Goal: Book appointment/travel/reservation

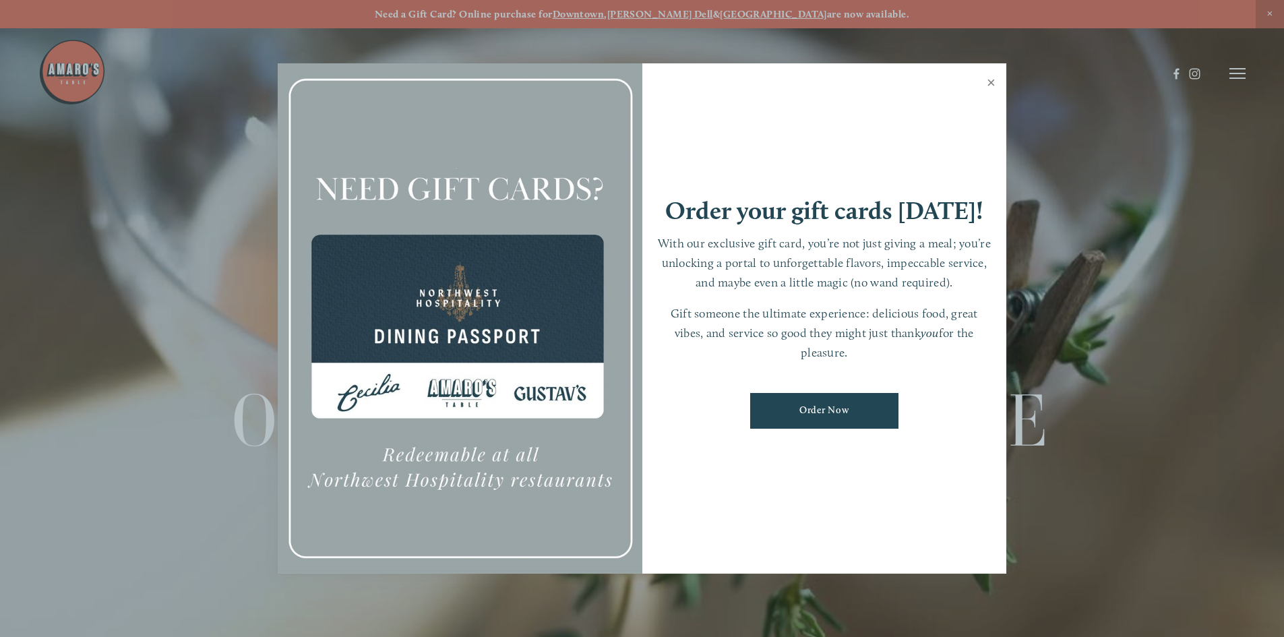
click at [989, 84] on link "Close" at bounding box center [991, 84] width 26 height 38
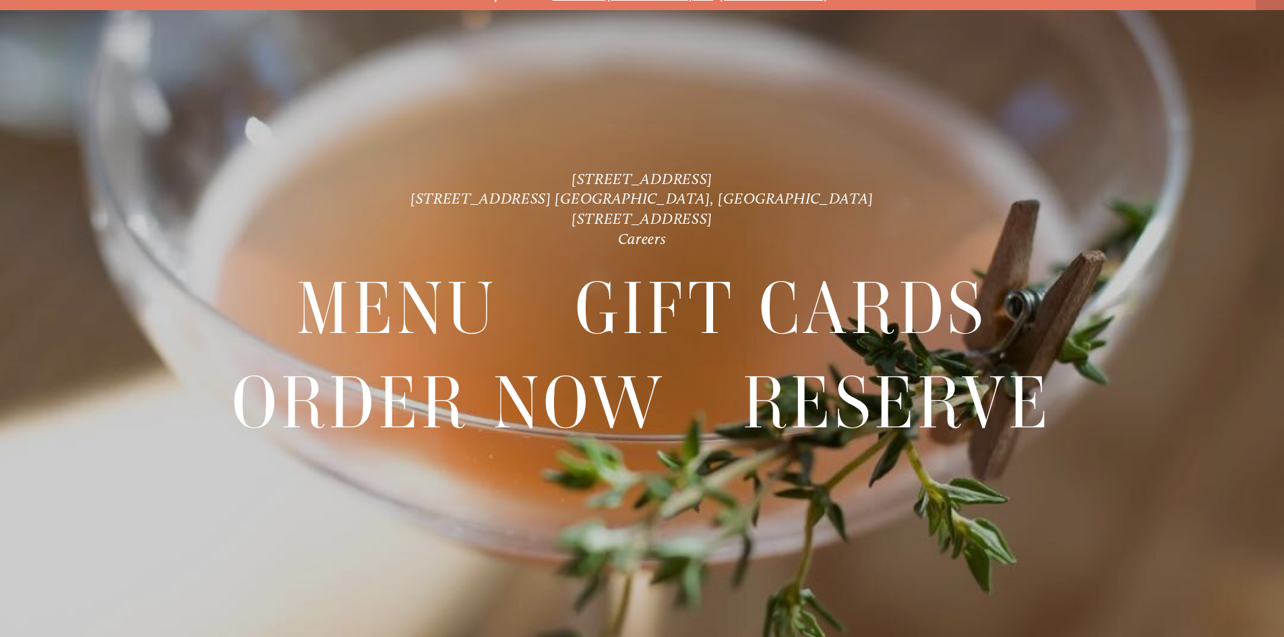
scroll to position [28, 0]
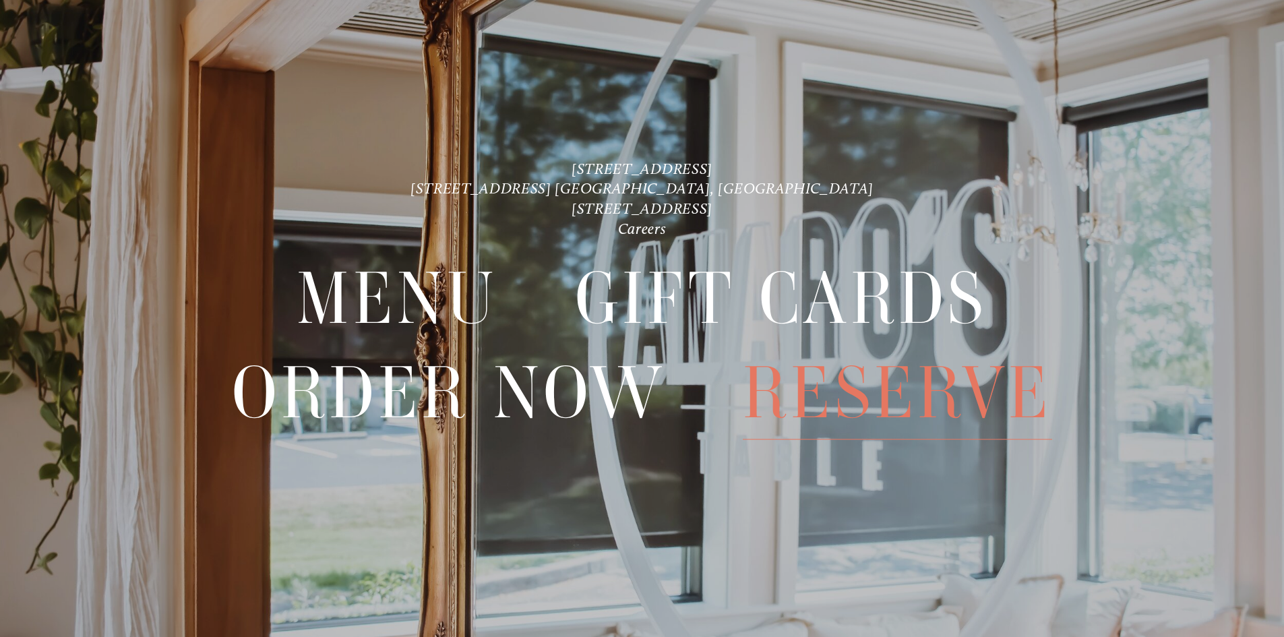
click at [835, 386] on span "Reserve" at bounding box center [897, 393] width 309 height 93
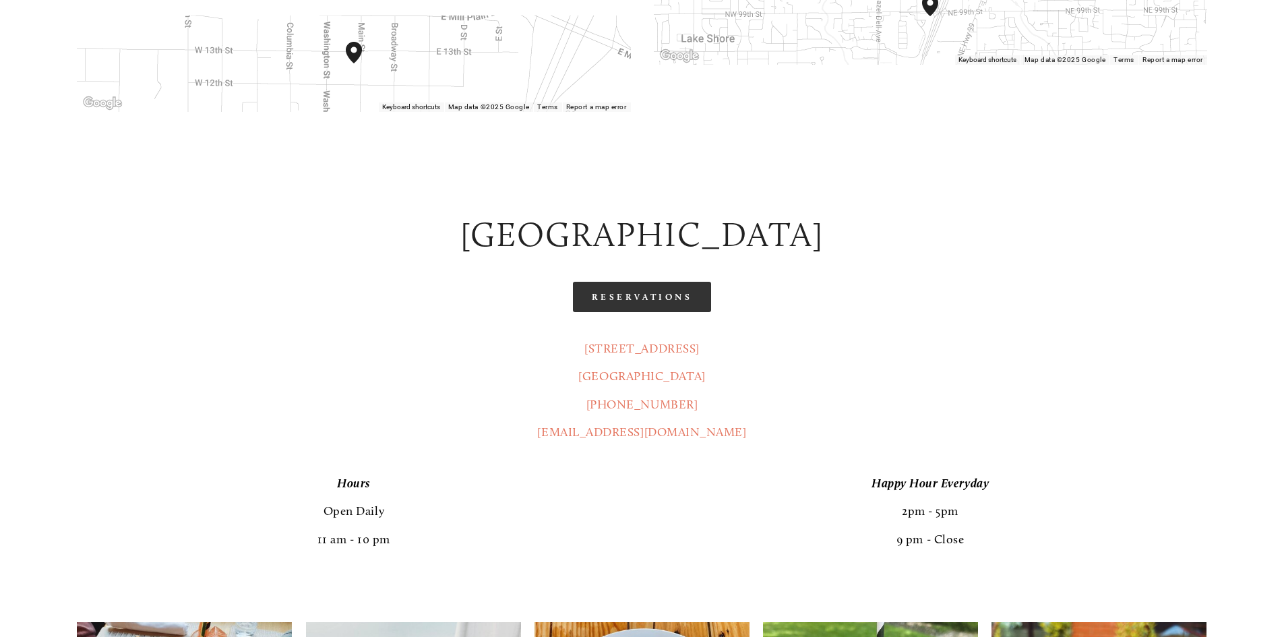
click at [641, 282] on link "Reservations" at bounding box center [642, 297] width 139 height 30
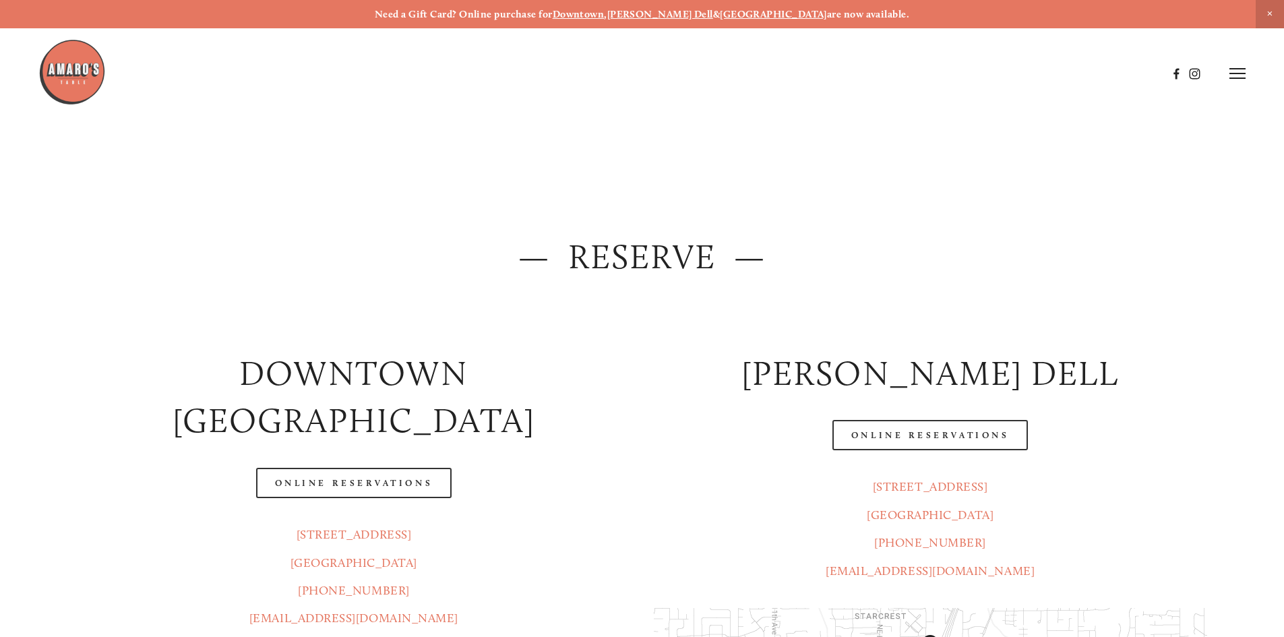
click at [77, 59] on img at bounding box center [71, 71] width 67 height 67
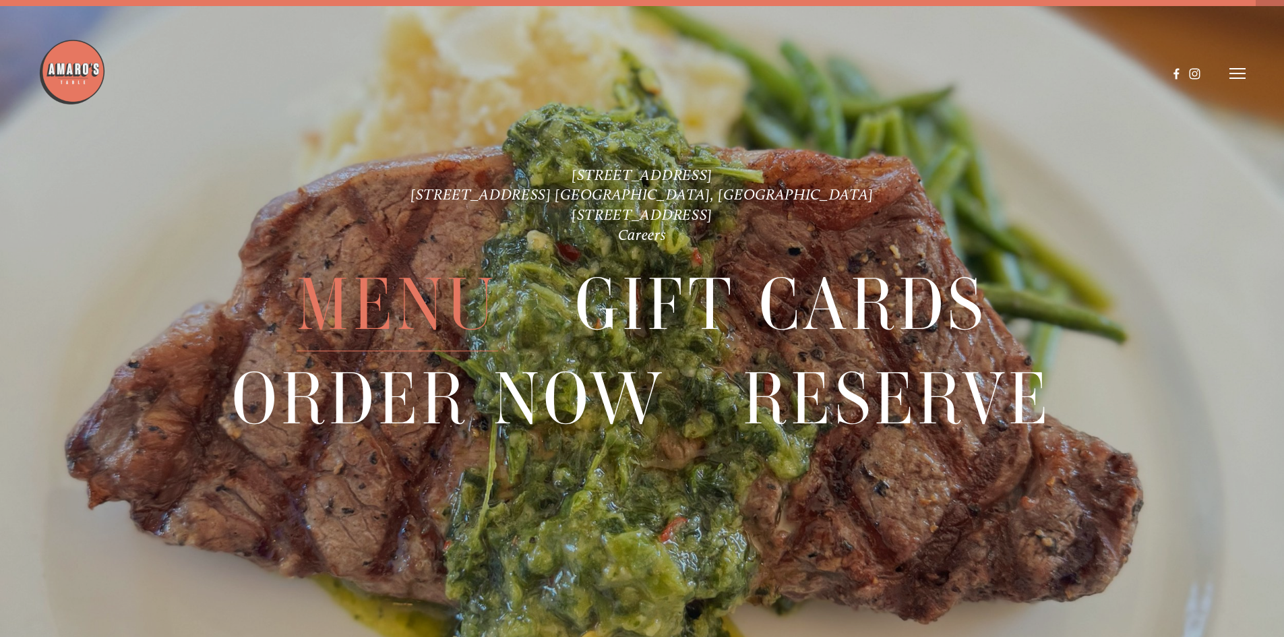
scroll to position [11, 0]
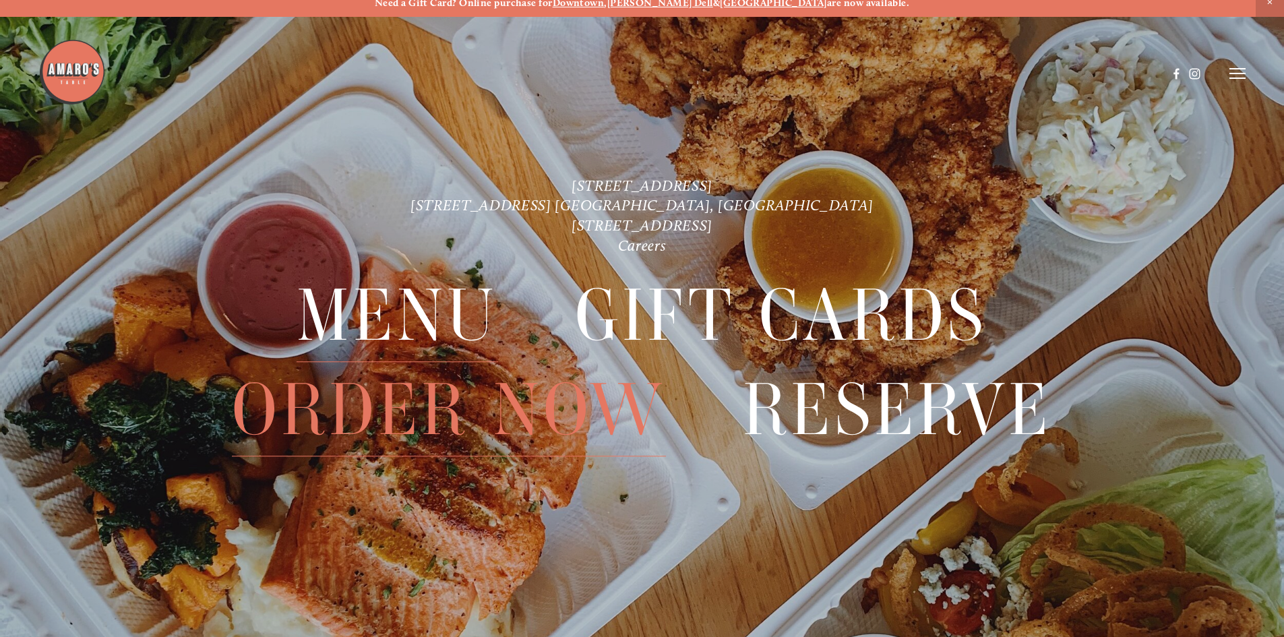
click at [458, 315] on span "Menu" at bounding box center [397, 316] width 201 height 93
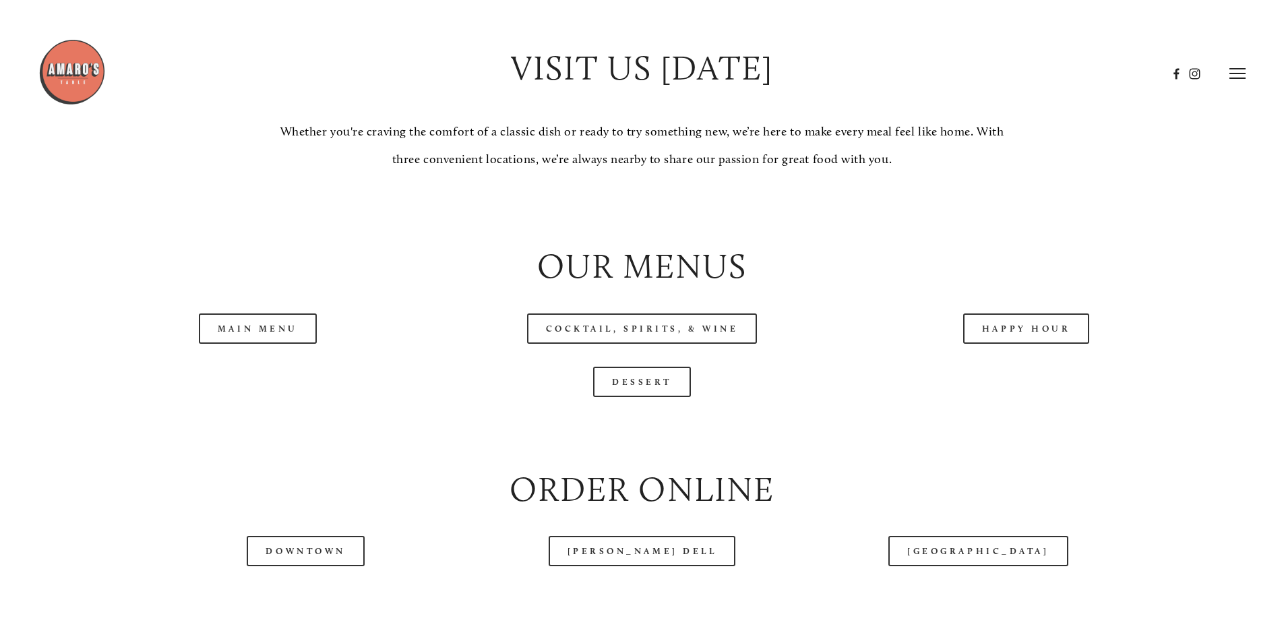
scroll to position [1348, 0]
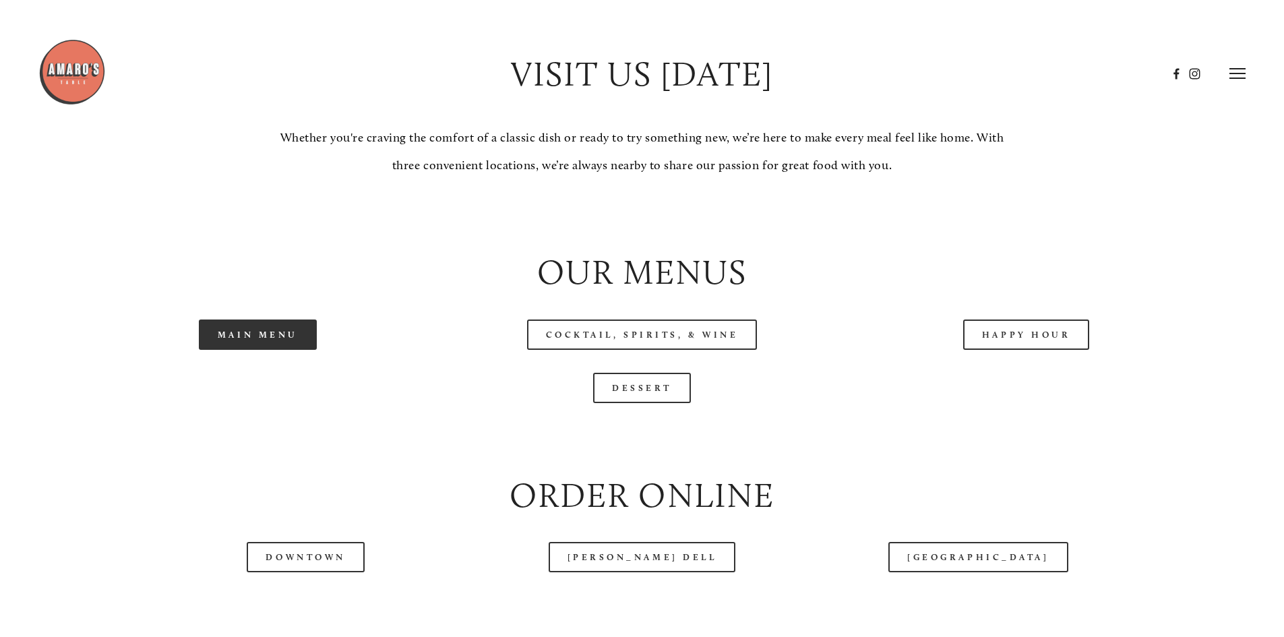
click at [267, 350] on link "Main Menu" at bounding box center [258, 335] width 118 height 30
